Goal: Task Accomplishment & Management: Manage account settings

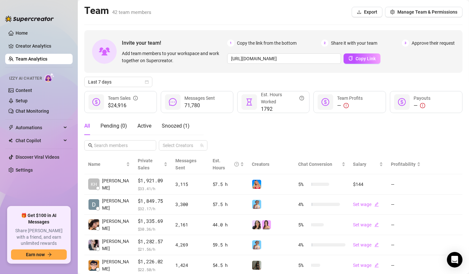
click at [26, 57] on link "Team Analytics" at bounding box center [32, 58] width 32 height 5
click at [27, 58] on link "Team Analytics" at bounding box center [32, 58] width 32 height 5
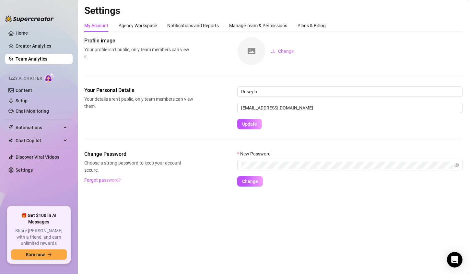
click at [28, 60] on link "Team Analytics" at bounding box center [32, 58] width 32 height 5
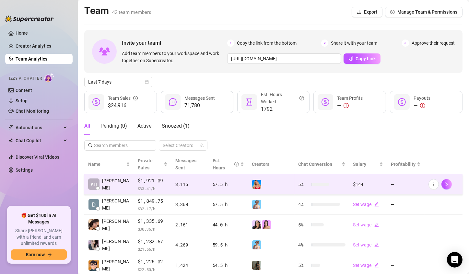
click at [254, 188] on img at bounding box center [256, 184] width 9 height 9
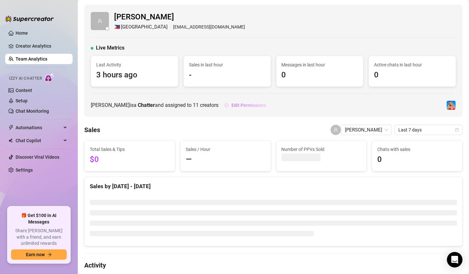
click at [232, 103] on span "Edit Permissions" at bounding box center [249, 105] width 35 height 5
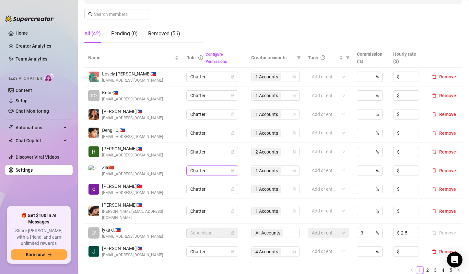
scroll to position [130, 0]
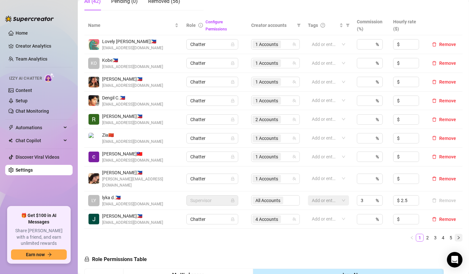
click at [457, 236] on icon "right" at bounding box center [459, 238] width 4 height 4
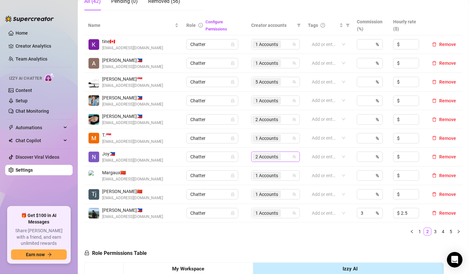
click at [265, 158] on span "2 Accounts" at bounding box center [266, 156] width 23 height 7
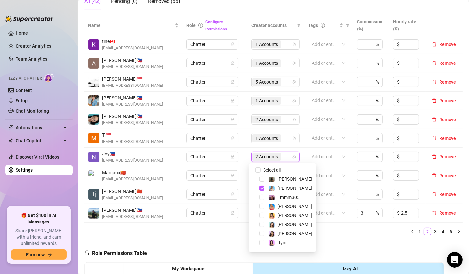
click at [259, 158] on span "2 Accounts" at bounding box center [266, 156] width 23 height 7
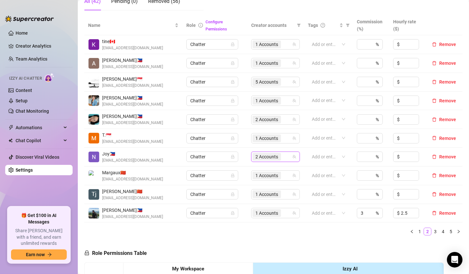
click at [255, 158] on span "2 Accounts" at bounding box center [266, 156] width 23 height 7
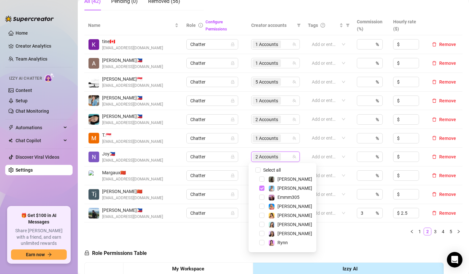
click at [260, 190] on span "Select tree node" at bounding box center [261, 188] width 5 height 5
click at [260, 189] on span "Select tree node" at bounding box center [261, 188] width 5 height 5
click at [262, 178] on span "Select tree node" at bounding box center [261, 179] width 5 height 5
